Goal: Find specific page/section: Find specific page/section

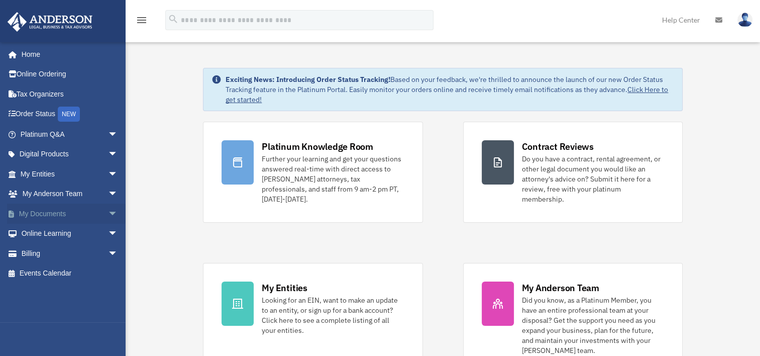
click at [54, 211] on link "My Documents arrow_drop_down" at bounding box center [70, 214] width 126 height 20
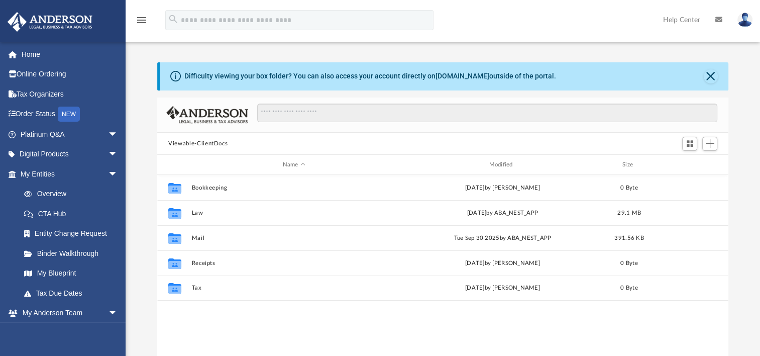
scroll to position [221, 563]
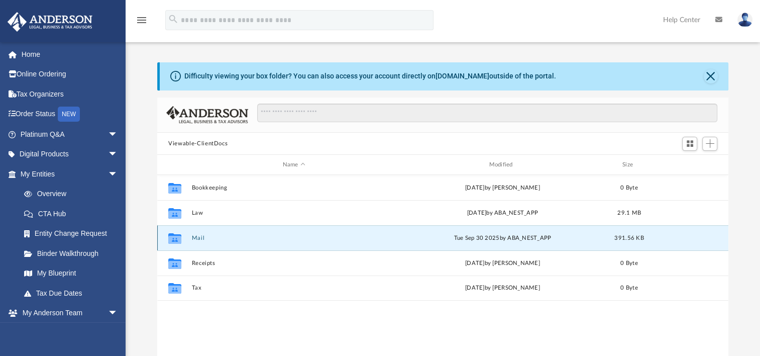
click at [192, 236] on button "Mail" at bounding box center [294, 238] width 205 height 7
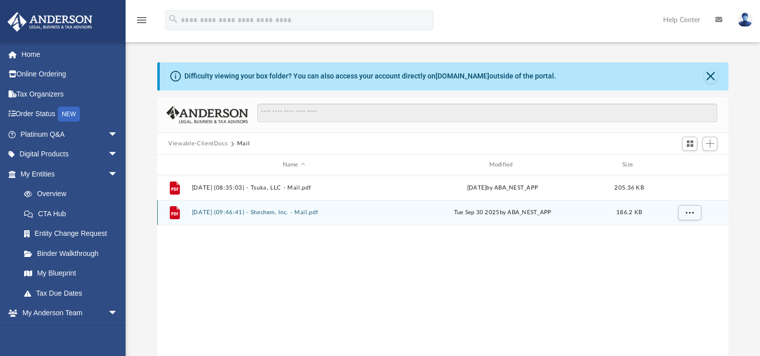
click at [289, 215] on button "2025.09.30 (09:46:41) - Shechem, Inc. - Mail.pdf" at bounding box center [294, 212] width 205 height 7
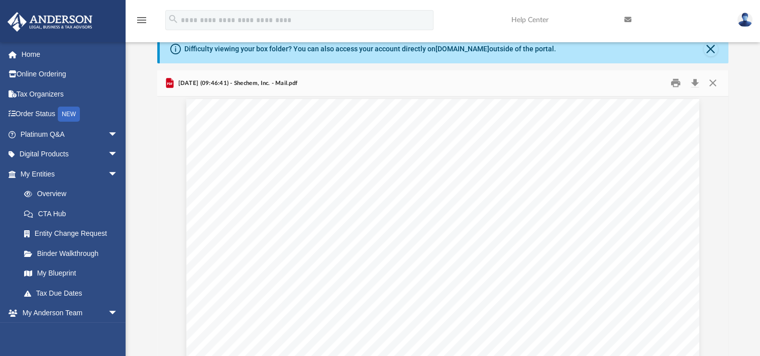
scroll to position [0, 0]
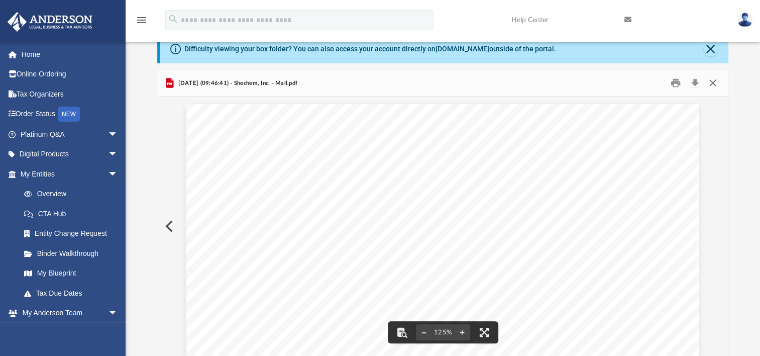
click at [712, 83] on button "Close" at bounding box center [712, 83] width 18 height 16
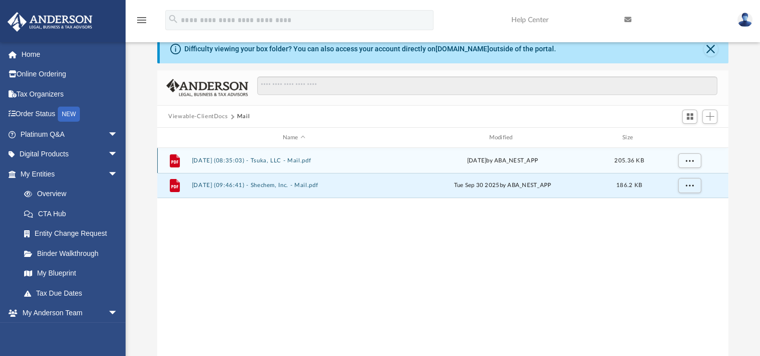
click at [275, 158] on button "2025.09.04 (08:35:03) - Tsuka, LLC - Mail.pdf" at bounding box center [294, 160] width 205 height 7
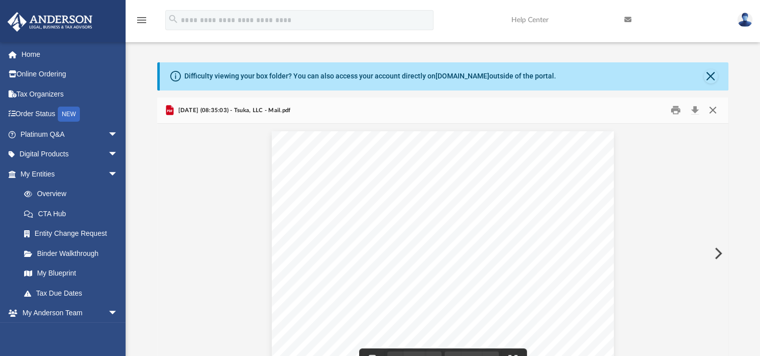
click at [711, 110] on button "Close" at bounding box center [712, 111] width 18 height 16
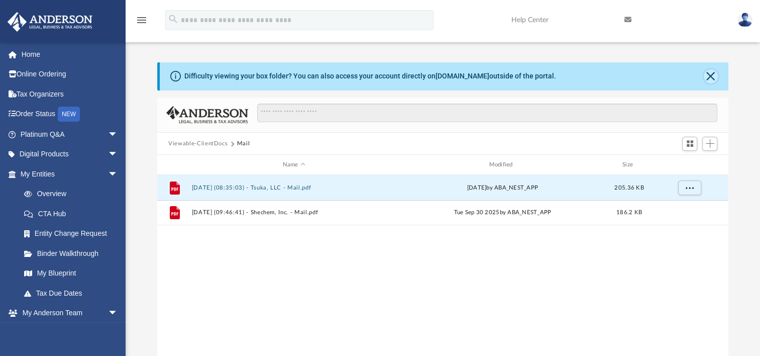
click at [707, 78] on button "Close" at bounding box center [711, 76] width 14 height 14
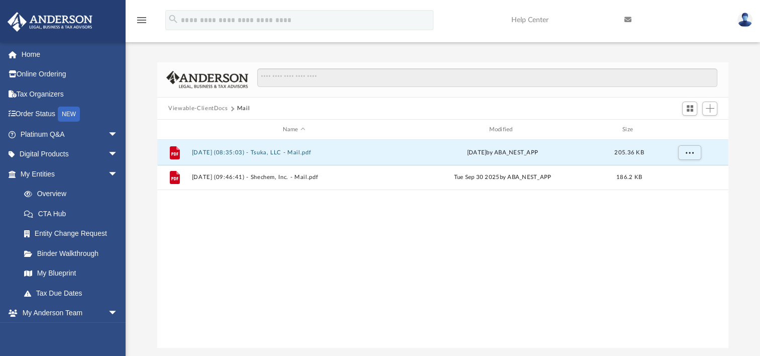
click at [216, 109] on button "Viewable-ClientDocs" at bounding box center [197, 108] width 59 height 9
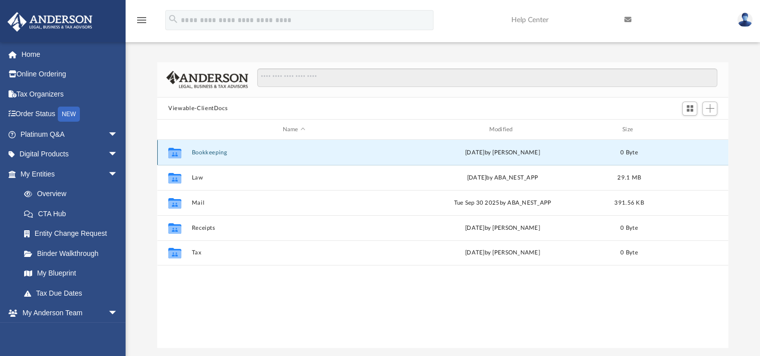
click at [209, 154] on button "Bookkeeping" at bounding box center [294, 152] width 205 height 7
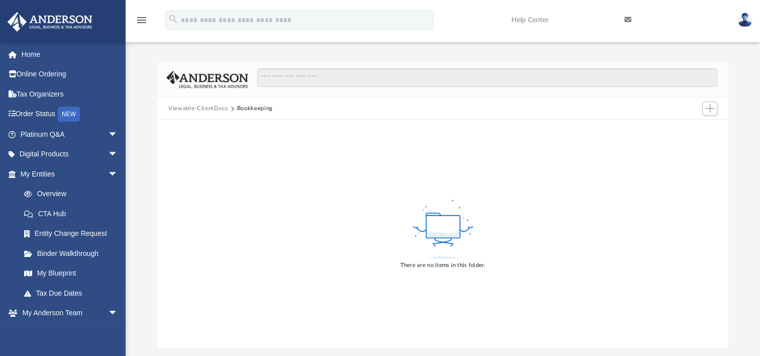
click at [209, 110] on button "Viewable-ClientDocs" at bounding box center [197, 108] width 59 height 9
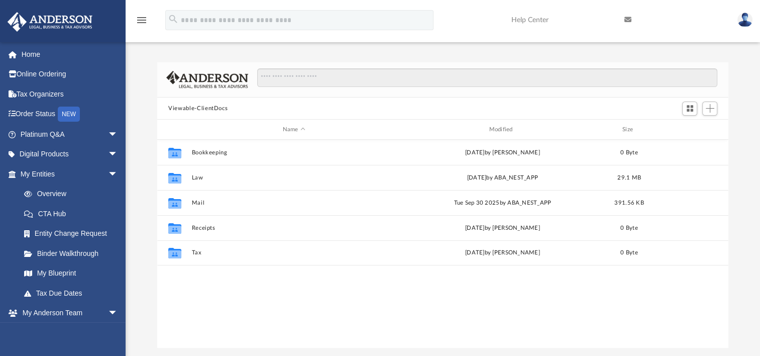
scroll to position [221, 563]
click at [45, 271] on link "My Blueprint" at bounding box center [73, 273] width 119 height 20
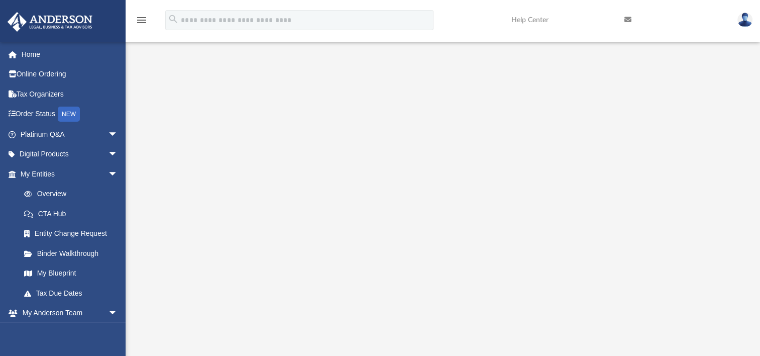
scroll to position [100, 0]
click at [41, 97] on link "Tax Organizers" at bounding box center [70, 94] width 126 height 20
